Goal: Complete application form: Complete application form

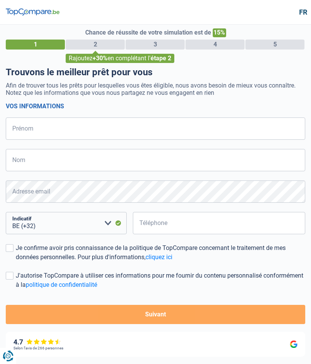
select select "32"
click at [34, 124] on input "Prénom" at bounding box center [155, 128] width 299 height 22
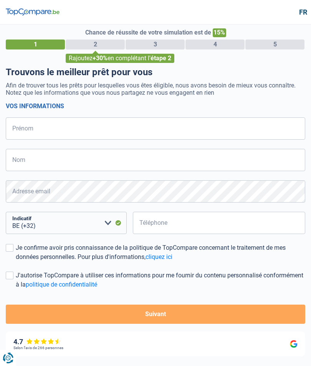
type input "[PERSON_NAME]"
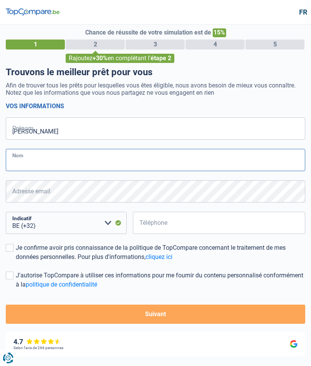
type input "Mariette"
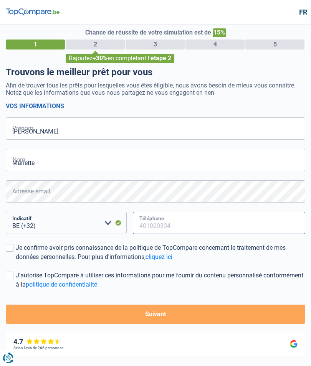
type input "475488253"
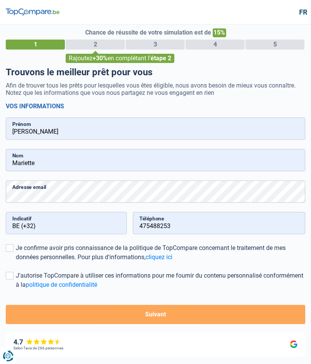
click at [194, 311] on button "Suivant" at bounding box center [155, 314] width 299 height 19
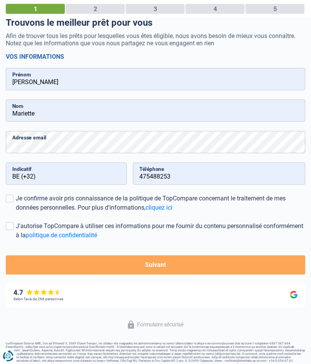
scroll to position [54, 0]
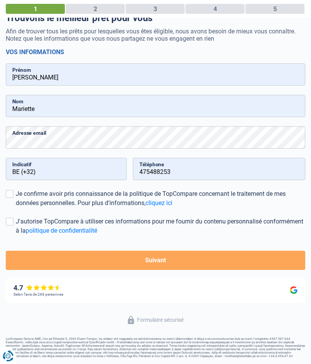
click at [182, 257] on button "Suivant" at bounding box center [155, 260] width 299 height 19
click at [223, 256] on button "Suivant" at bounding box center [155, 260] width 299 height 19
click at [267, 254] on button "Suivant" at bounding box center [155, 260] width 299 height 19
click at [13, 193] on label "Je confirme avoir pris connaissance de la politique de TopCompare concernant le…" at bounding box center [155, 198] width 299 height 18
click at [16, 208] on input "Je confirme avoir pris connaissance de la politique de TopCompare concernant le…" at bounding box center [16, 208] width 0 height 0
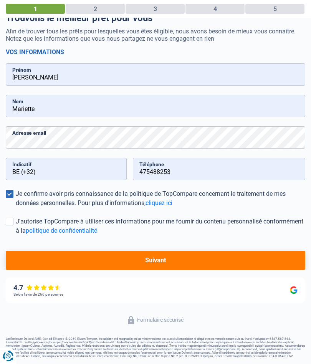
click at [12, 217] on label "J'autorise TopCompare à utiliser ces informations pour me fournir du contenu pe…" at bounding box center [155, 226] width 299 height 18
click at [16, 235] on input "J'autorise TopCompare à utiliser ces informations pour me fournir du contenu pe…" at bounding box center [16, 235] width 0 height 0
click at [196, 255] on button "Suivant" at bounding box center [155, 260] width 299 height 19
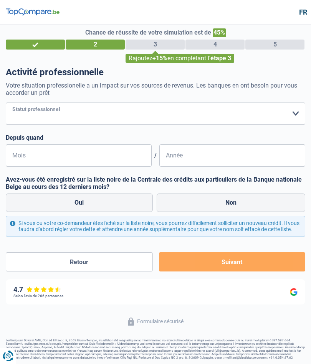
click at [290, 112] on select "Ouvrier Employé privé Employé public Invalide Indépendant Pensionné Chômeur Mut…" at bounding box center [155, 114] width 299 height 22
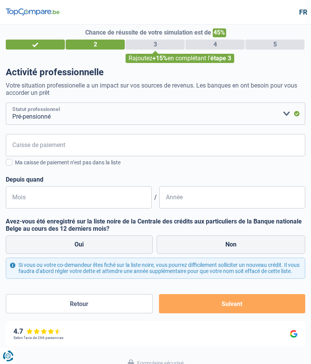
click at [288, 109] on select "Ouvrier Employé privé Employé public Invalide Indépendant Pensionné Chômeur Mut…" at bounding box center [155, 114] width 299 height 22
select select "independent"
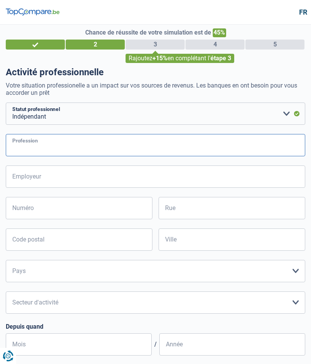
click at [31, 142] on input "Profession" at bounding box center [155, 145] width 299 height 22
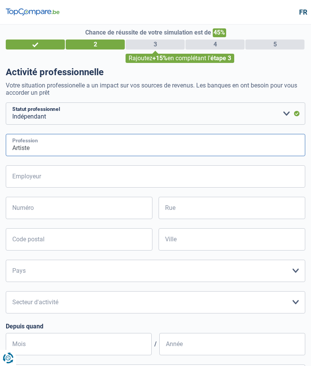
type input "Artiste"
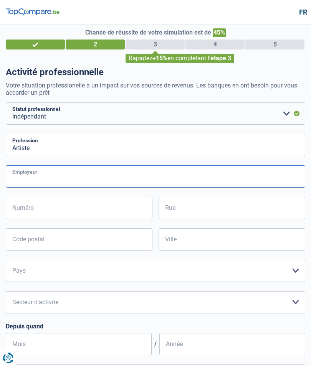
click at [24, 175] on input "Employeur" at bounding box center [155, 176] width 299 height 22
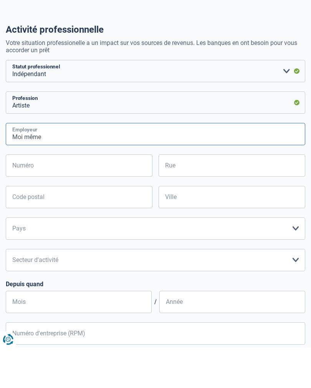
type input "Moi même"
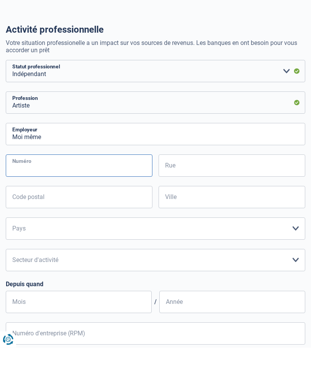
click at [25, 195] on input "Numéro" at bounding box center [79, 206] width 147 height 22
type input "18"
click at [176, 195] on input "Rue" at bounding box center [232, 206] width 147 height 22
type input "[STREET_ADDRESS]"
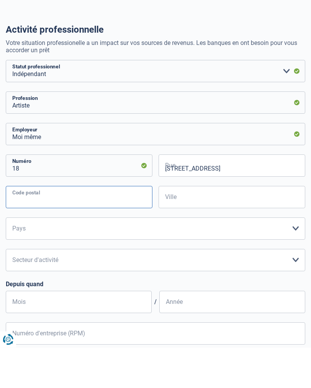
type input "1640"
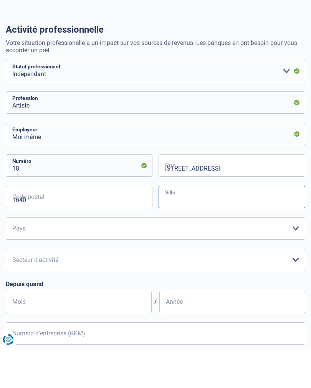
type input "Rhode-Saint-Genèse"
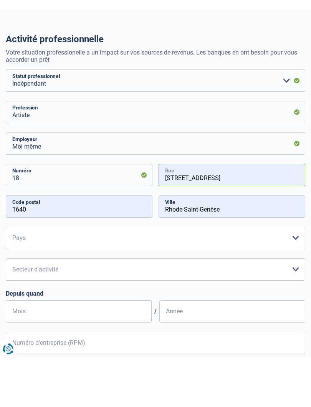
scroll to position [41, 0]
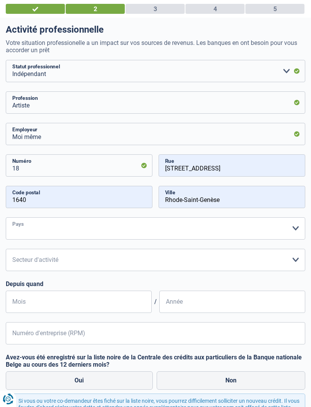
click at [51, 225] on select "Belgique Luxembourg Veuillez sélectionner une option" at bounding box center [155, 228] width 299 height 22
select select "BE"
click at [296, 261] on select "Agriculture/Pêche Industrie Horeca Courier/Fitness/Taxi Construction Banques/As…" at bounding box center [155, 260] width 299 height 22
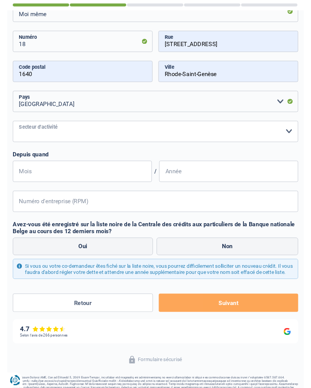
scroll to position [163, 0]
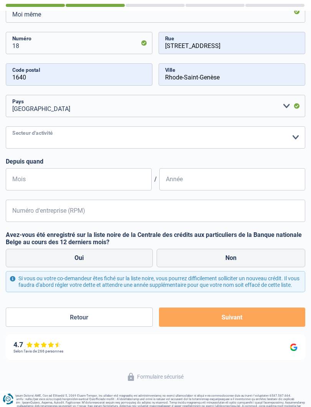
click at [21, 132] on select "Agriculture/Pêche Industrie Horeca Courier/Fitness/Taxi Construction Banques/As…" at bounding box center [155, 137] width 299 height 22
select select "courierFitnessTaxi"
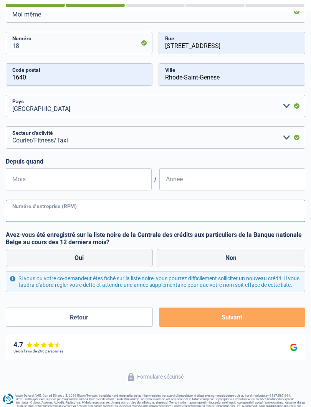
click at [13, 210] on input "Numéro d'entreprise (RPM)" at bounding box center [155, 211] width 299 height 22
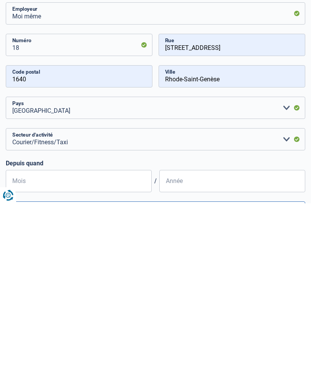
scroll to position [0, 0]
